Goal: Task Accomplishment & Management: Use online tool/utility

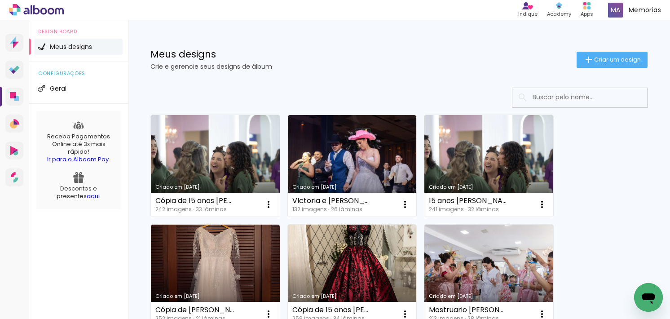
click at [573, 100] on input at bounding box center [592, 97] width 128 height 18
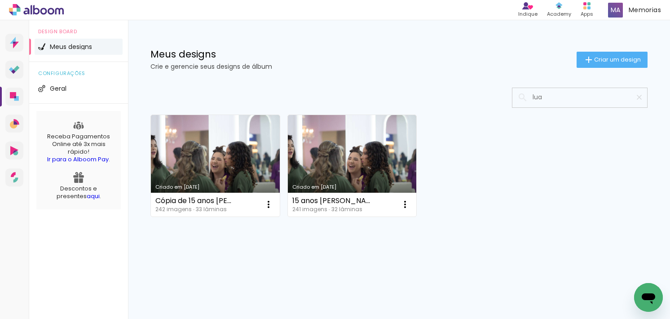
type input "lua"
type paper-input "lua"
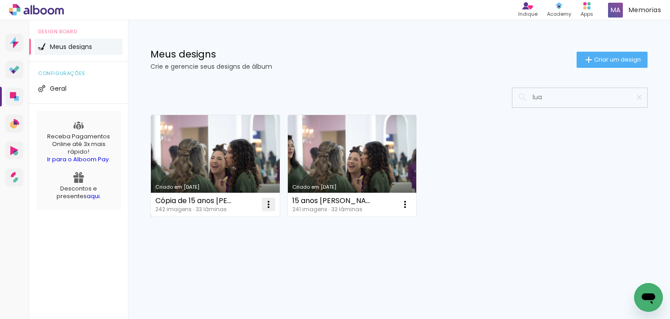
click at [271, 207] on iron-icon at bounding box center [268, 204] width 11 height 11
click at [236, 240] on span "Fazer uma cópia" at bounding box center [234, 243] width 53 height 6
type input "Cópia de Cópia de 15 anos [PERSON_NAME]"
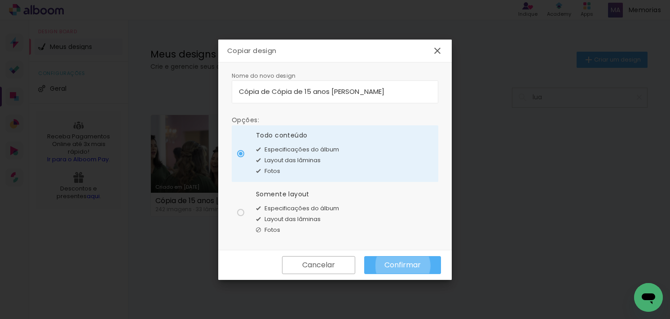
click at [0, 0] on slot "Confirmar" at bounding box center [0, 0] width 0 height 0
